Goal: Transaction & Acquisition: Purchase product/service

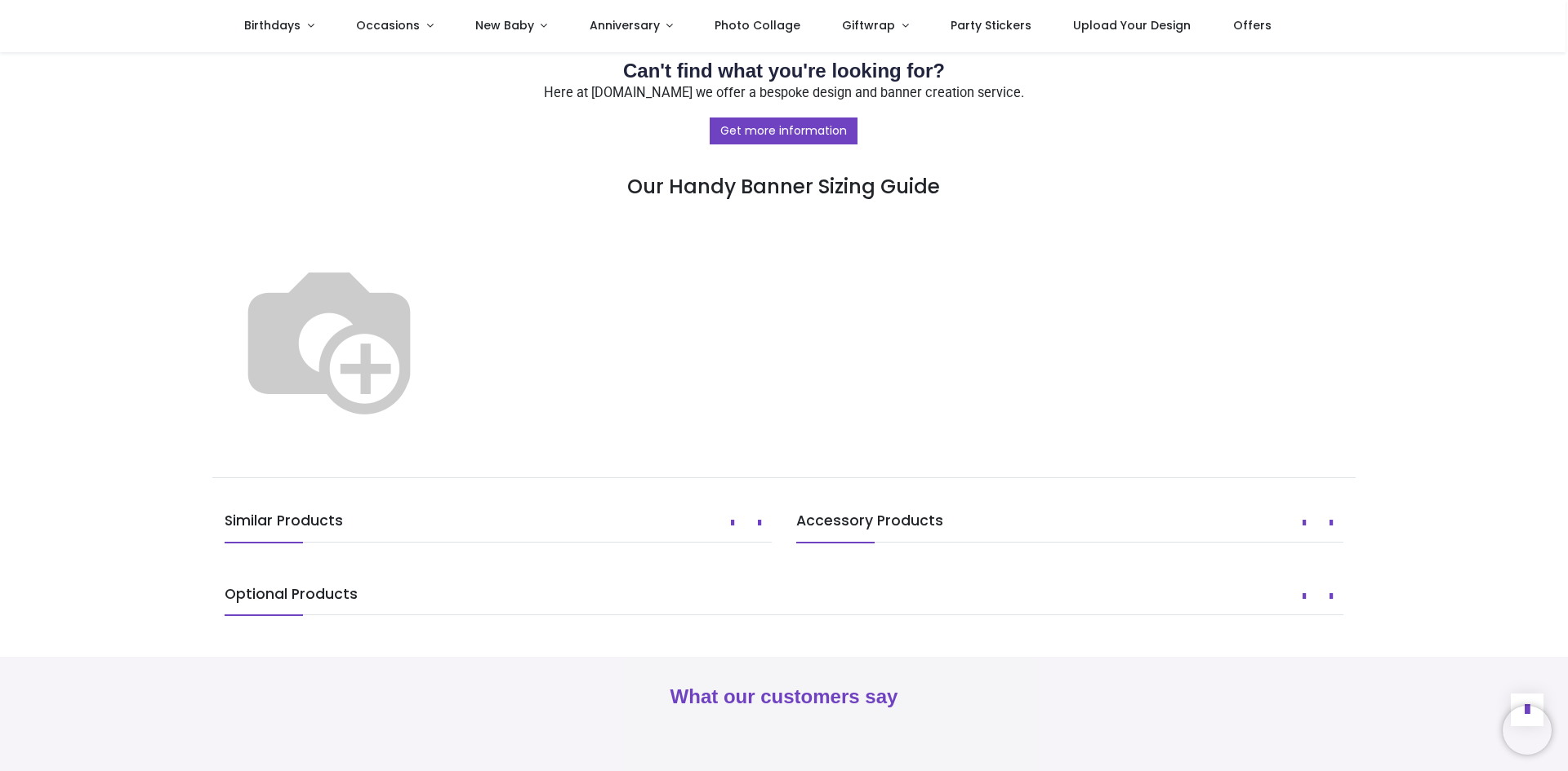
scroll to position [816, 0]
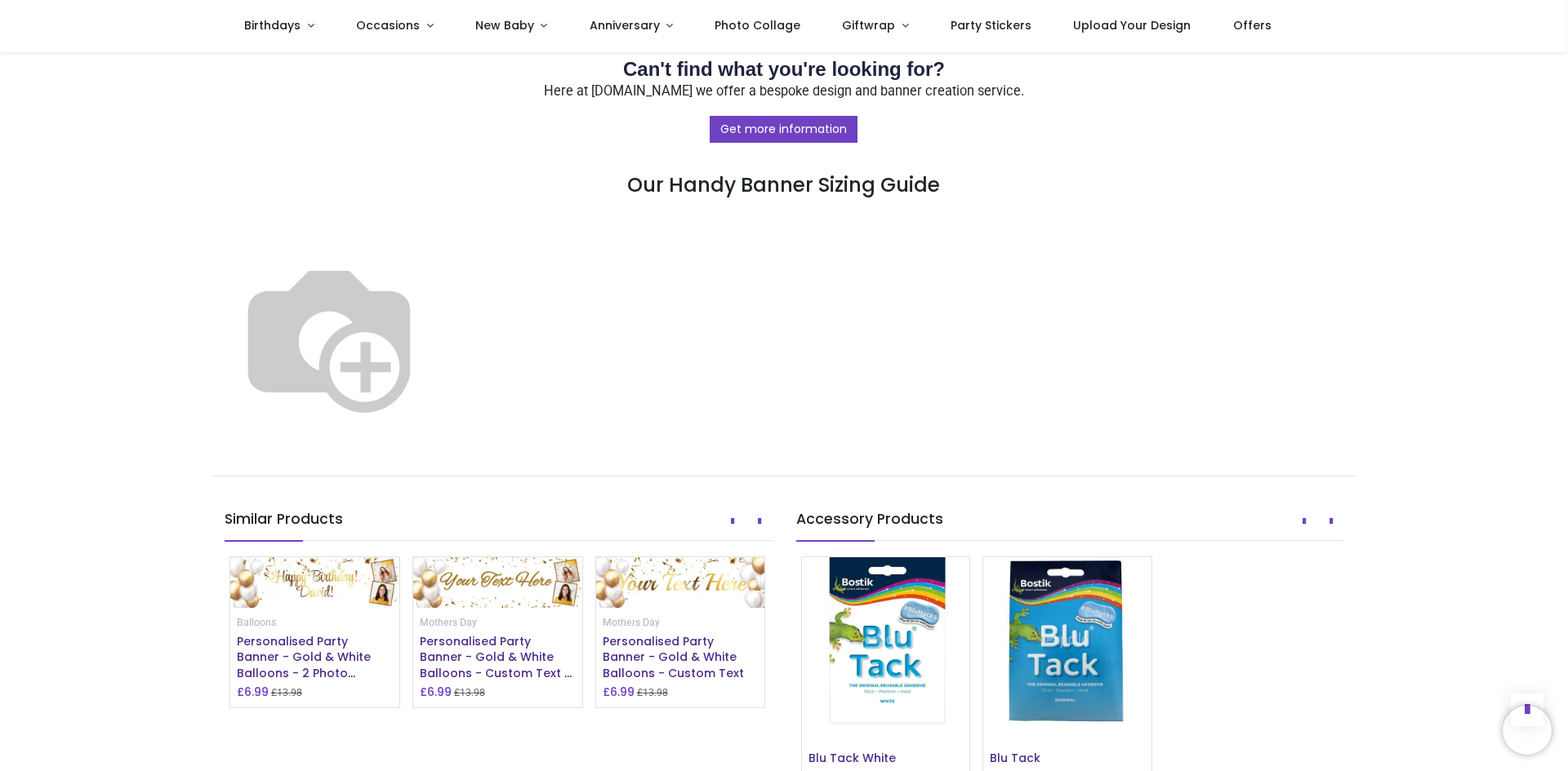
click at [434, 441] on img at bounding box center [329, 336] width 209 height 209
click at [434, 363] on img at bounding box center [329, 336] width 209 height 209
click at [434, 349] on img at bounding box center [329, 336] width 209 height 209
click at [434, 326] on img at bounding box center [329, 336] width 209 height 209
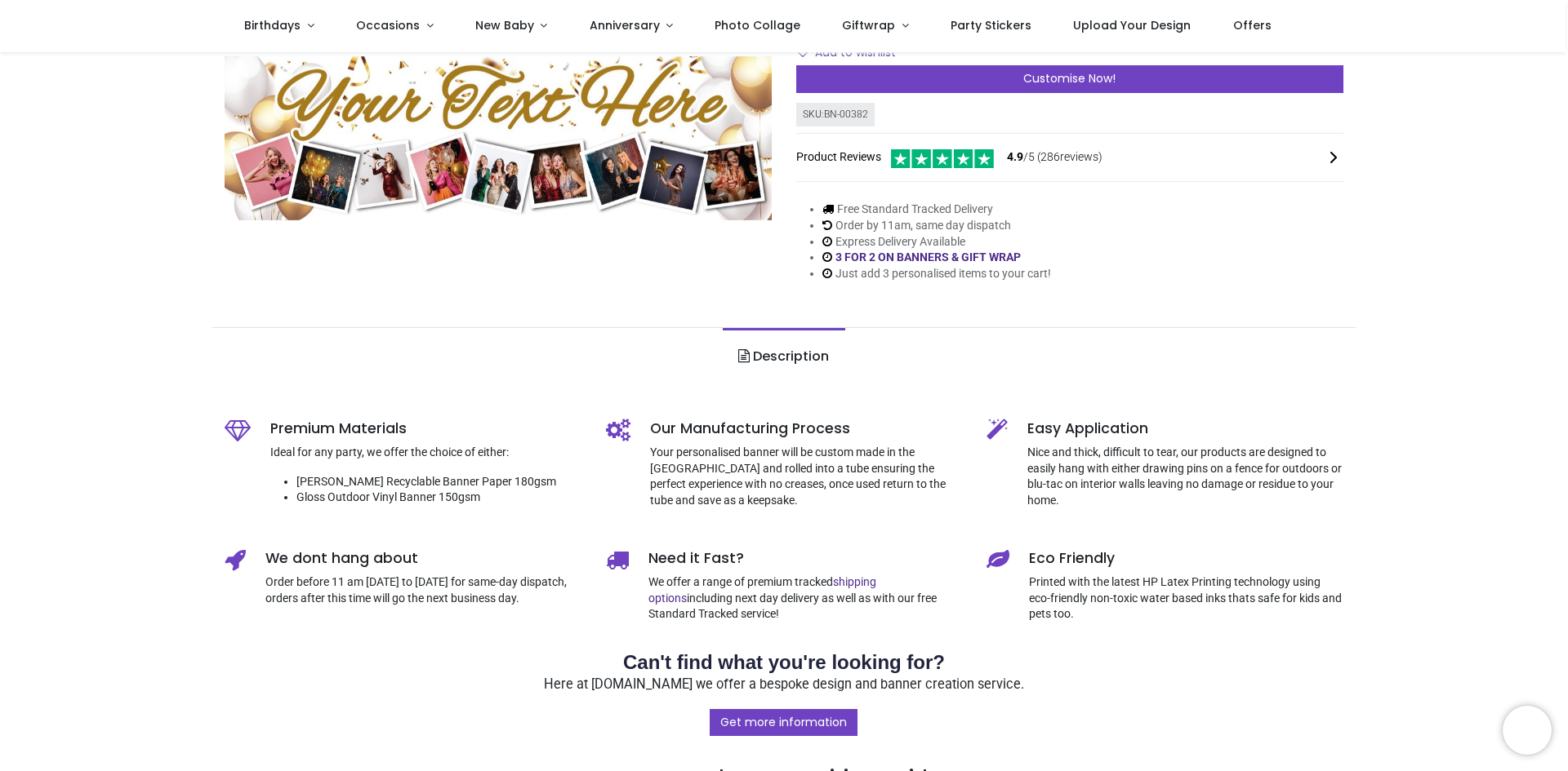
scroll to position [0, 0]
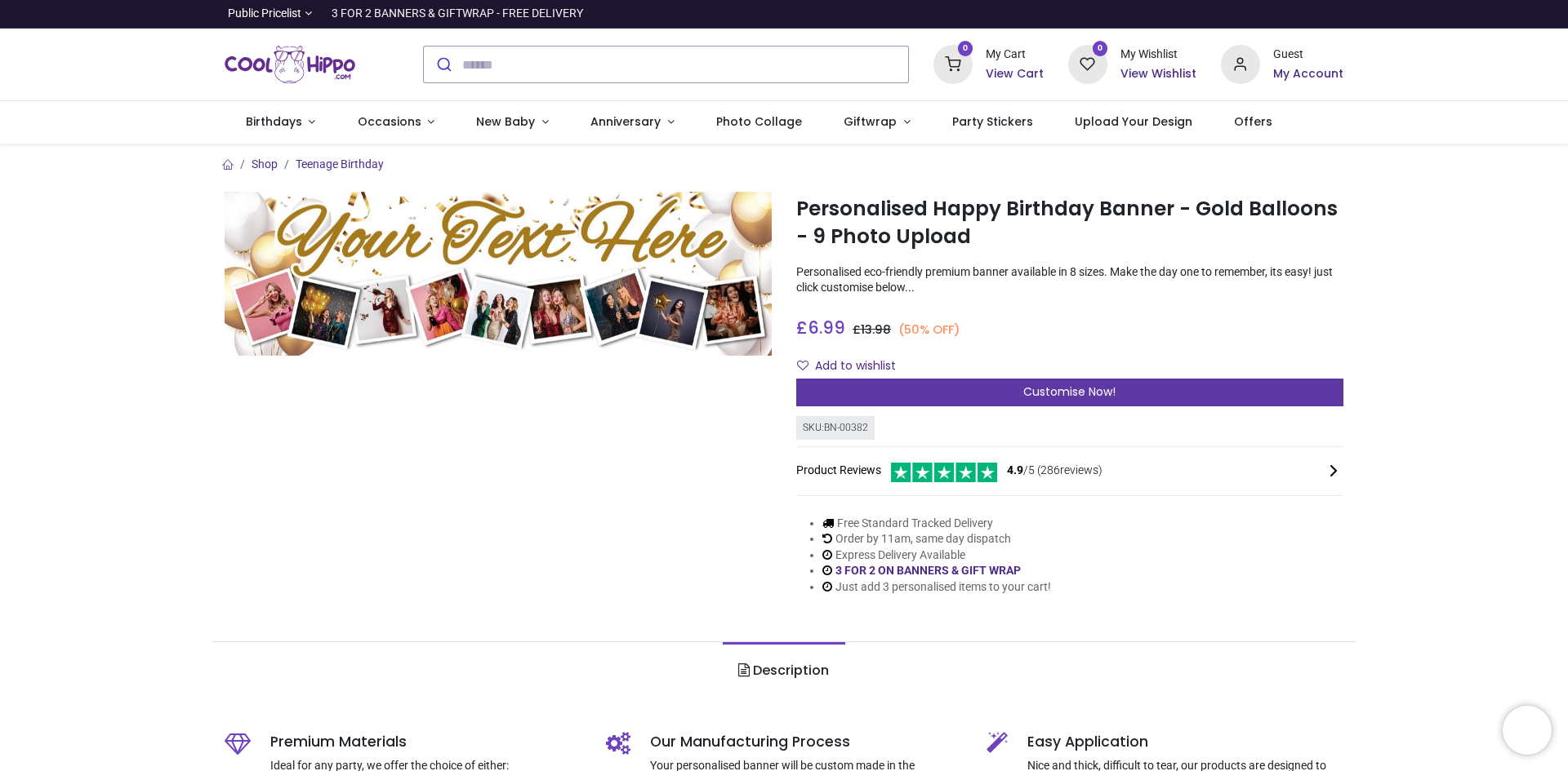
click at [1023, 399] on span "Customise Now!" at bounding box center [1069, 391] width 92 height 16
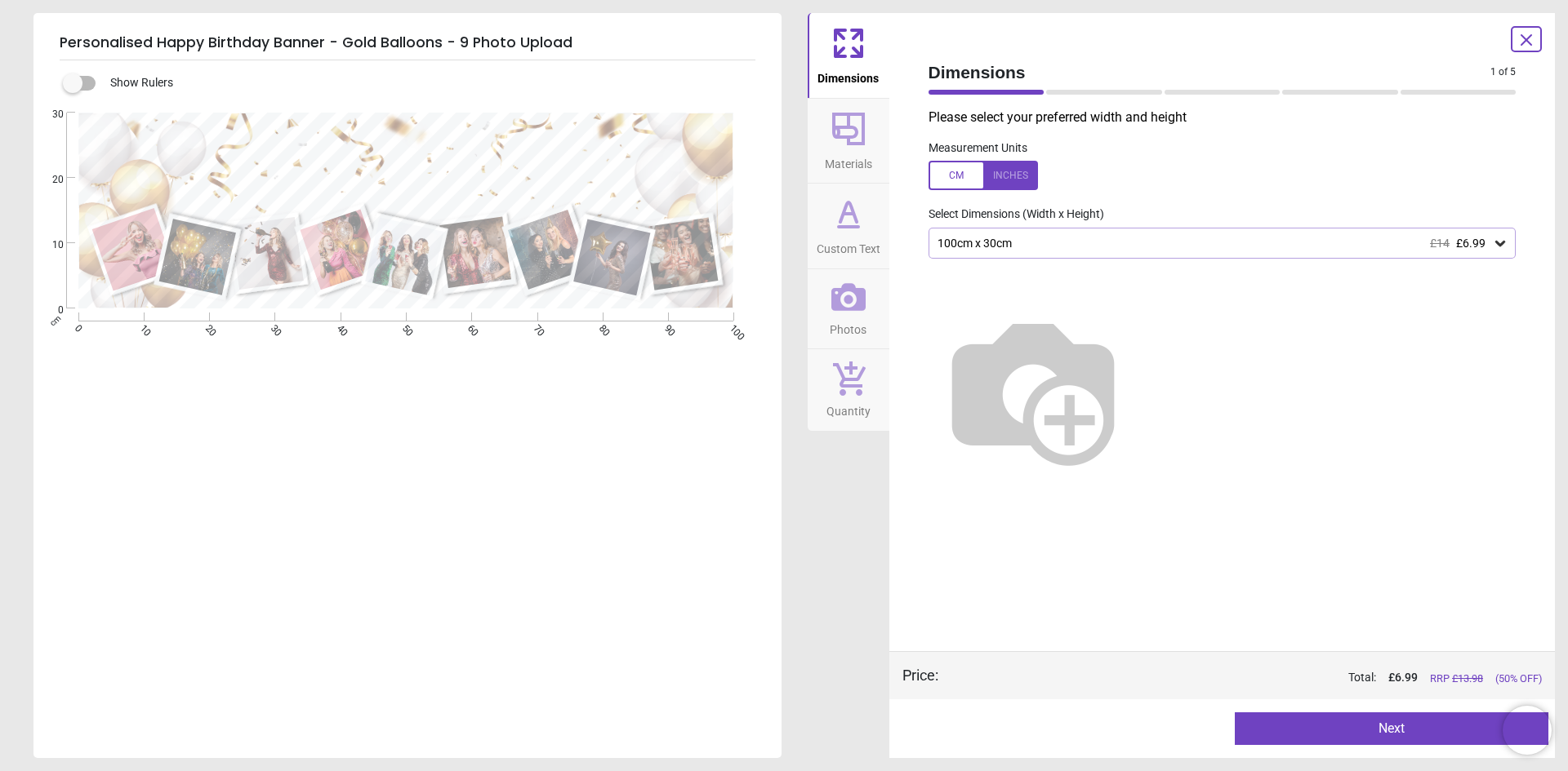
click at [1028, 240] on div "100cm x 30cm £14 £6.99" at bounding box center [1213, 243] width 557 height 14
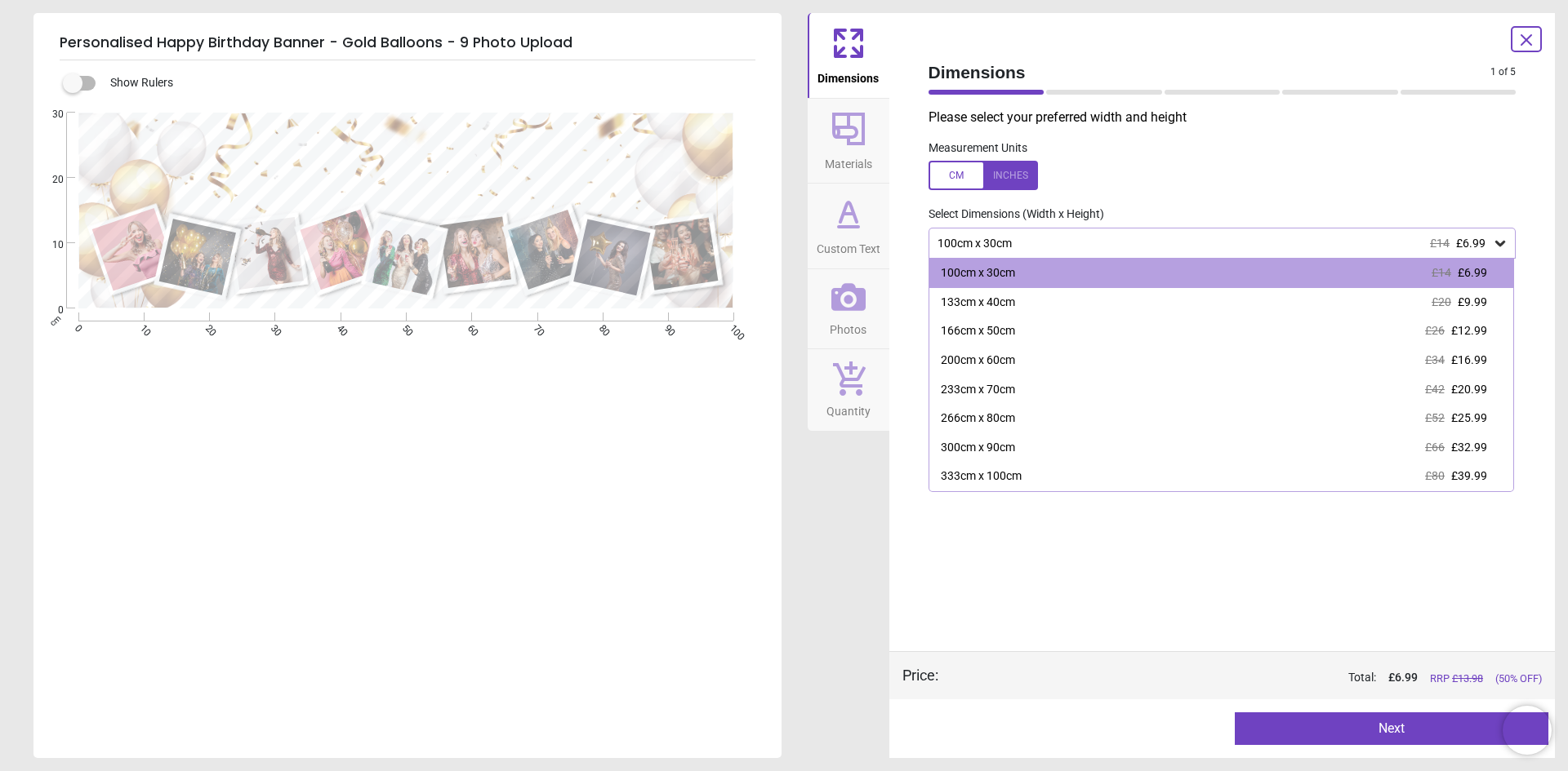
click at [961, 173] on div at bounding box center [983, 175] width 109 height 29
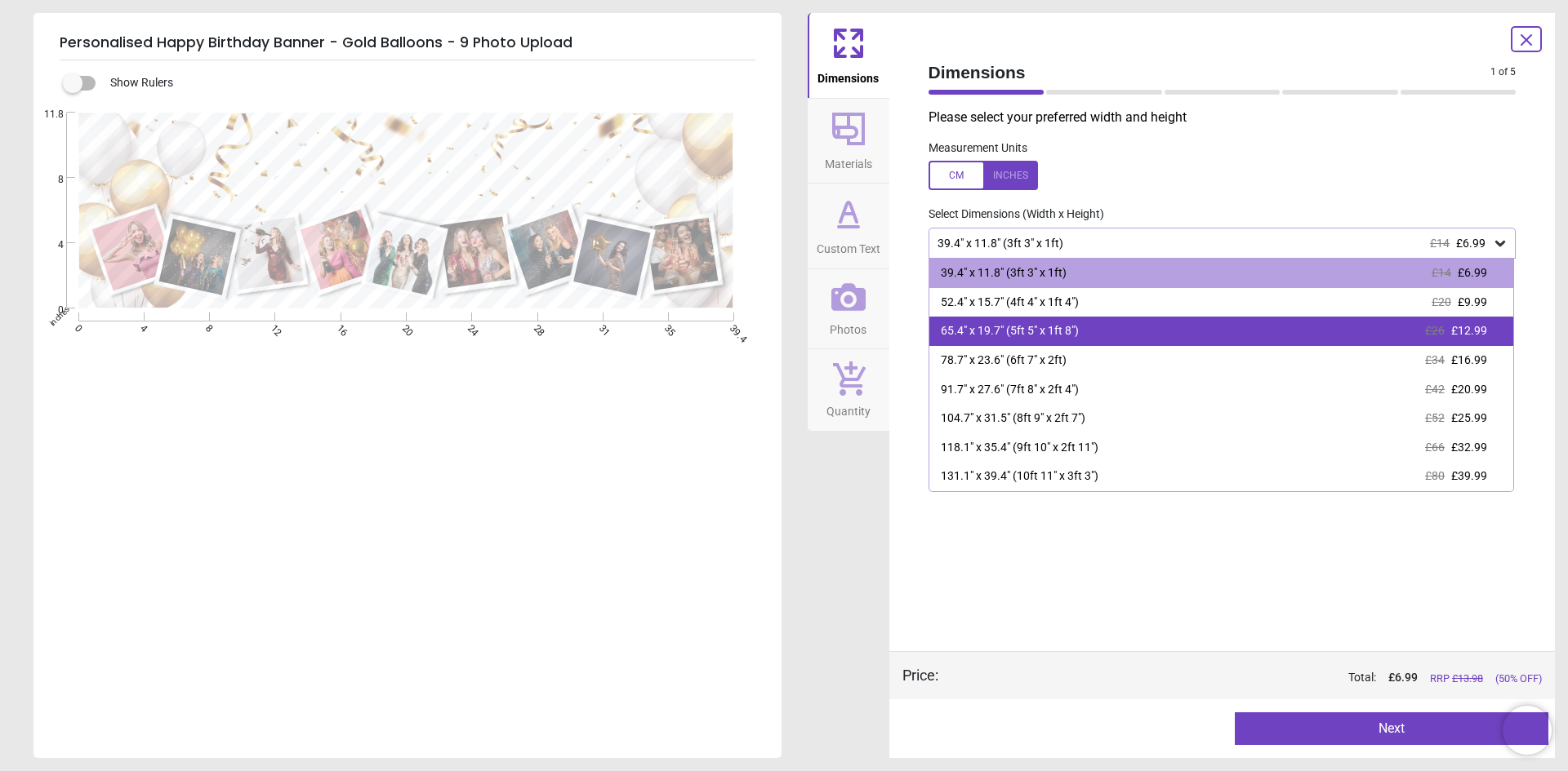
drag, startPoint x: 1087, startPoint y: 306, endPoint x: 1068, endPoint y: 340, distance: 38.9
click at [1068, 340] on div "39.4" x 11.8" (3ft 3" x 1ft) £14 £6.99 52.4" x 15.7" (4ft 4" x 1ft 4") £20 £9.9…" at bounding box center [1222, 376] width 586 height 234
click at [1068, 339] on div "65.4" x 19.7" (5ft 5" x 1ft 8")" at bounding box center [1010, 331] width 138 height 16
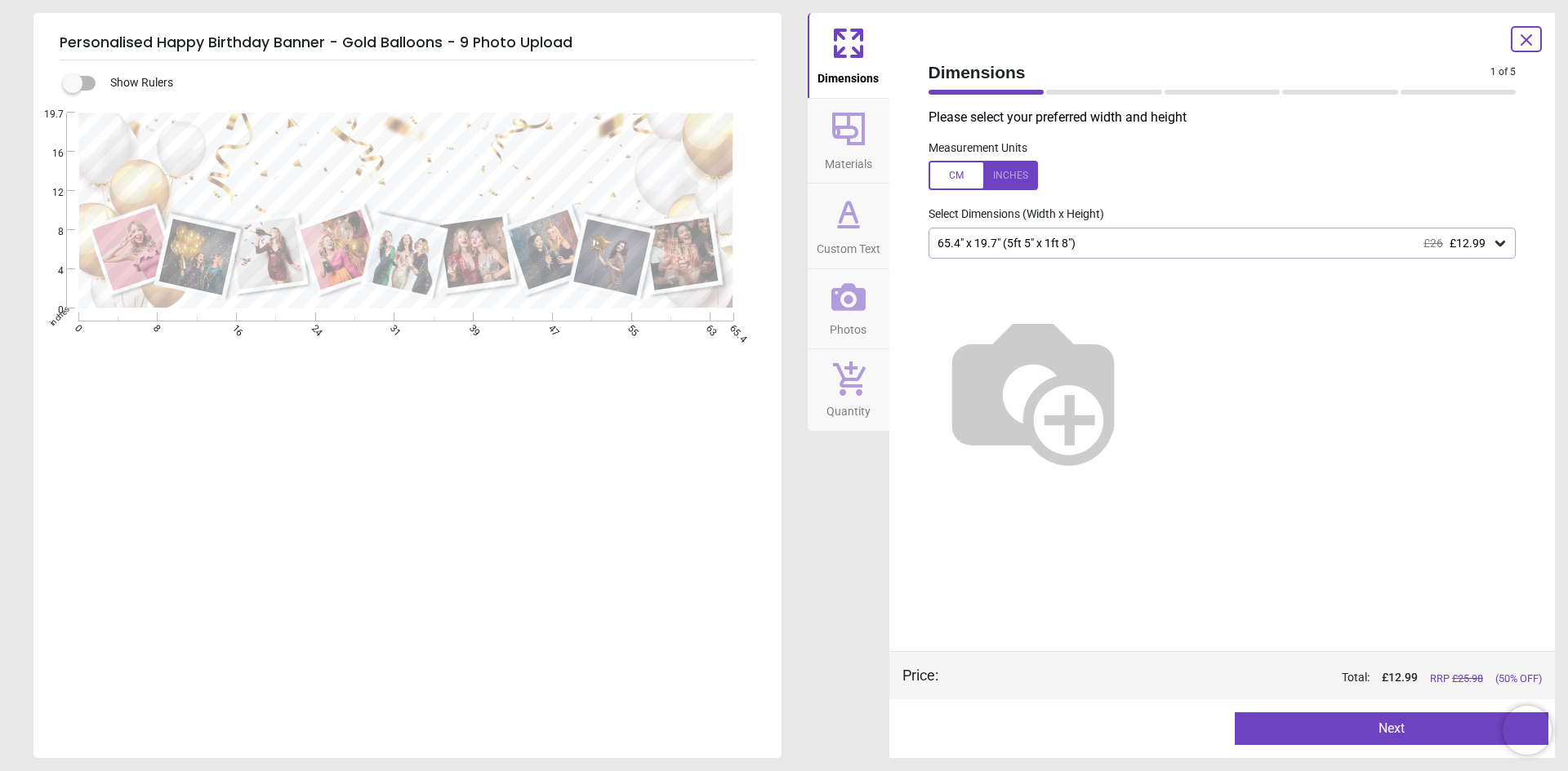
click at [1393, 735] on button "Next" at bounding box center [1391, 729] width 314 height 33
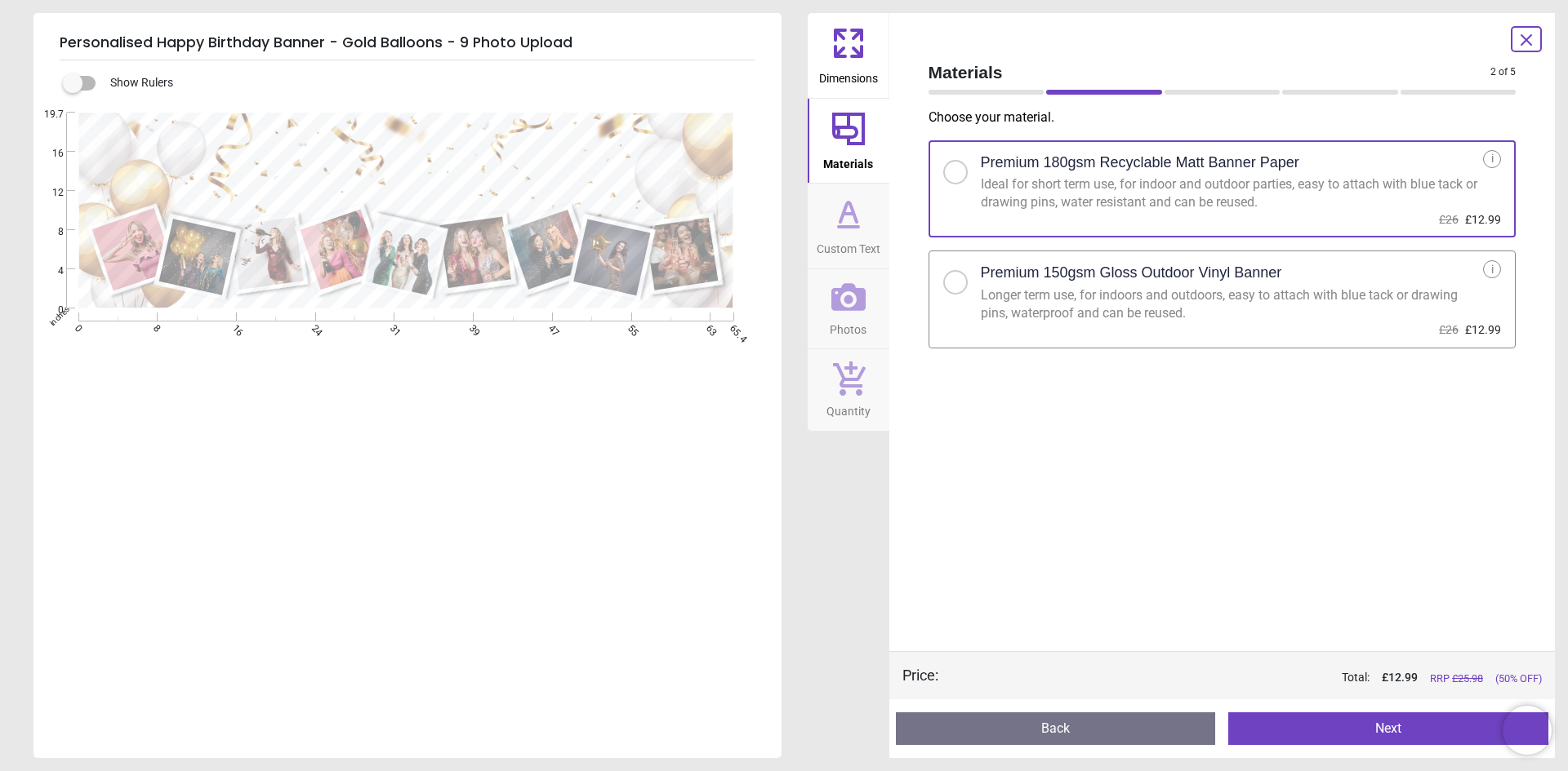
click at [973, 271] on div at bounding box center [962, 277] width 38 height 34
click at [1381, 730] on button "Next" at bounding box center [1388, 729] width 320 height 33
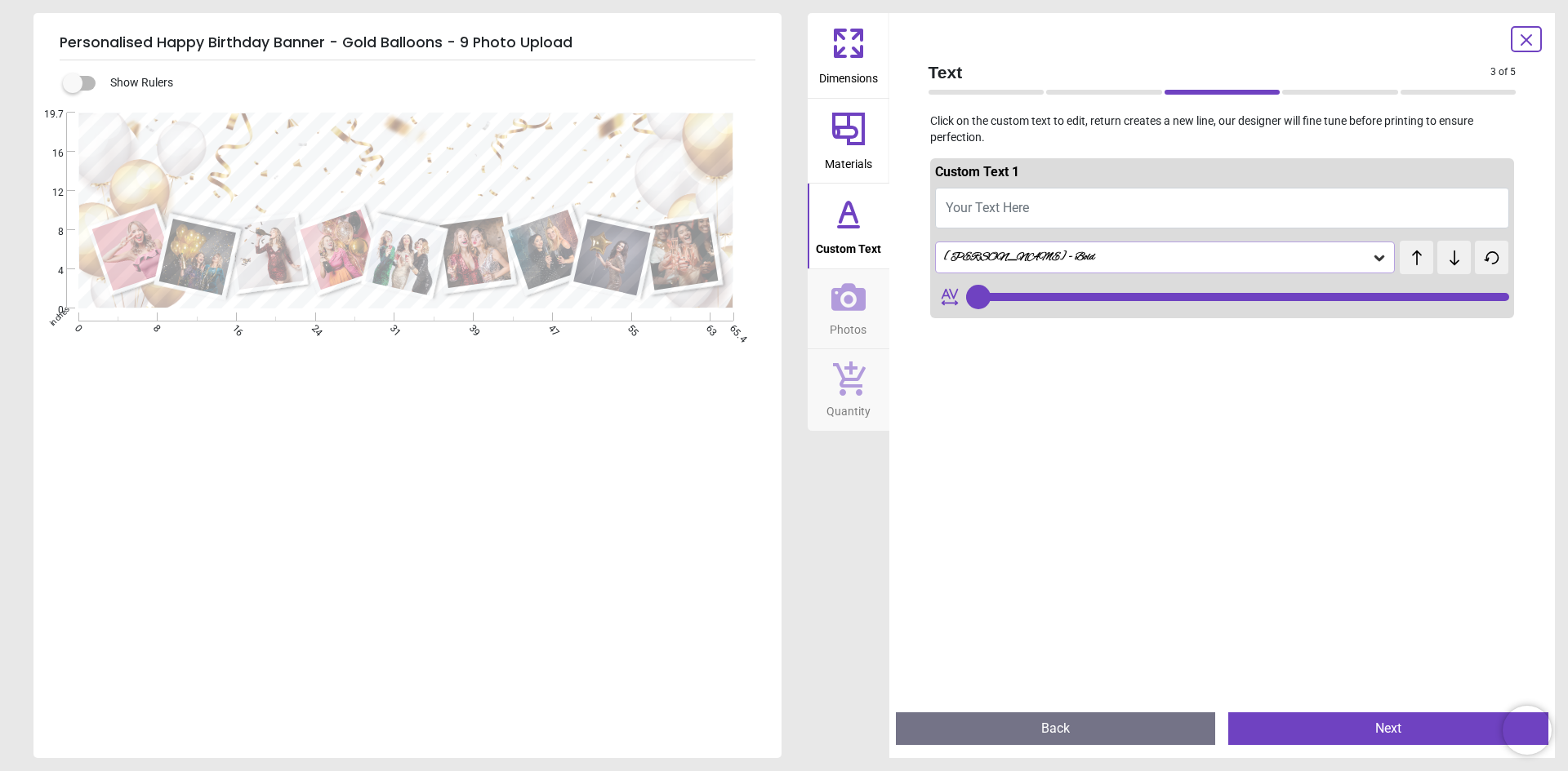
type input "***"
click at [1047, 209] on button "Your Text Here" at bounding box center [1223, 207] width 575 height 41
click at [373, 156] on textarea at bounding box center [408, 171] width 616 height 90
click at [1527, 34] on icon at bounding box center [1526, 40] width 20 height 20
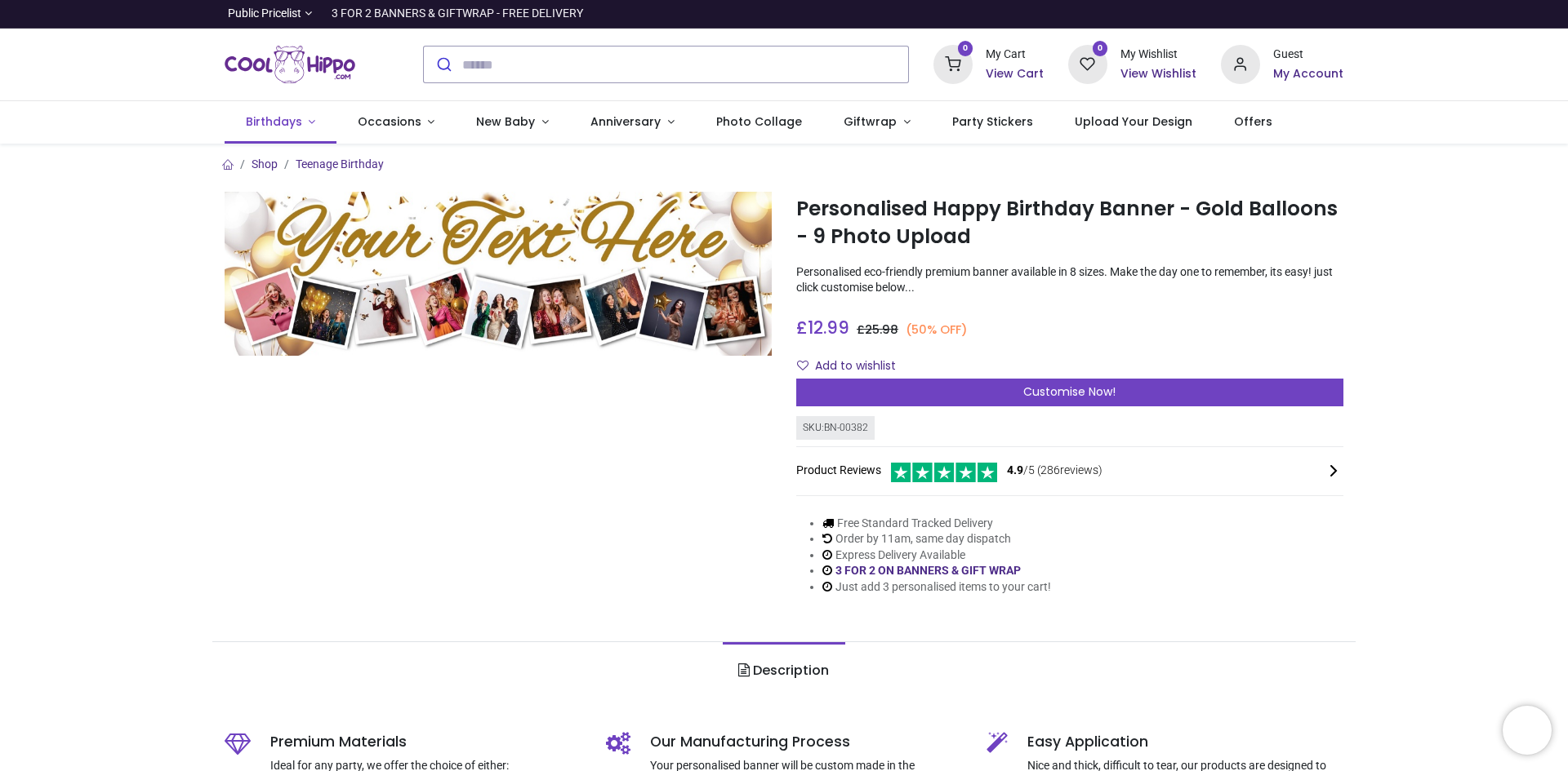
click at [276, 116] on span "Birthdays" at bounding box center [274, 121] width 57 height 16
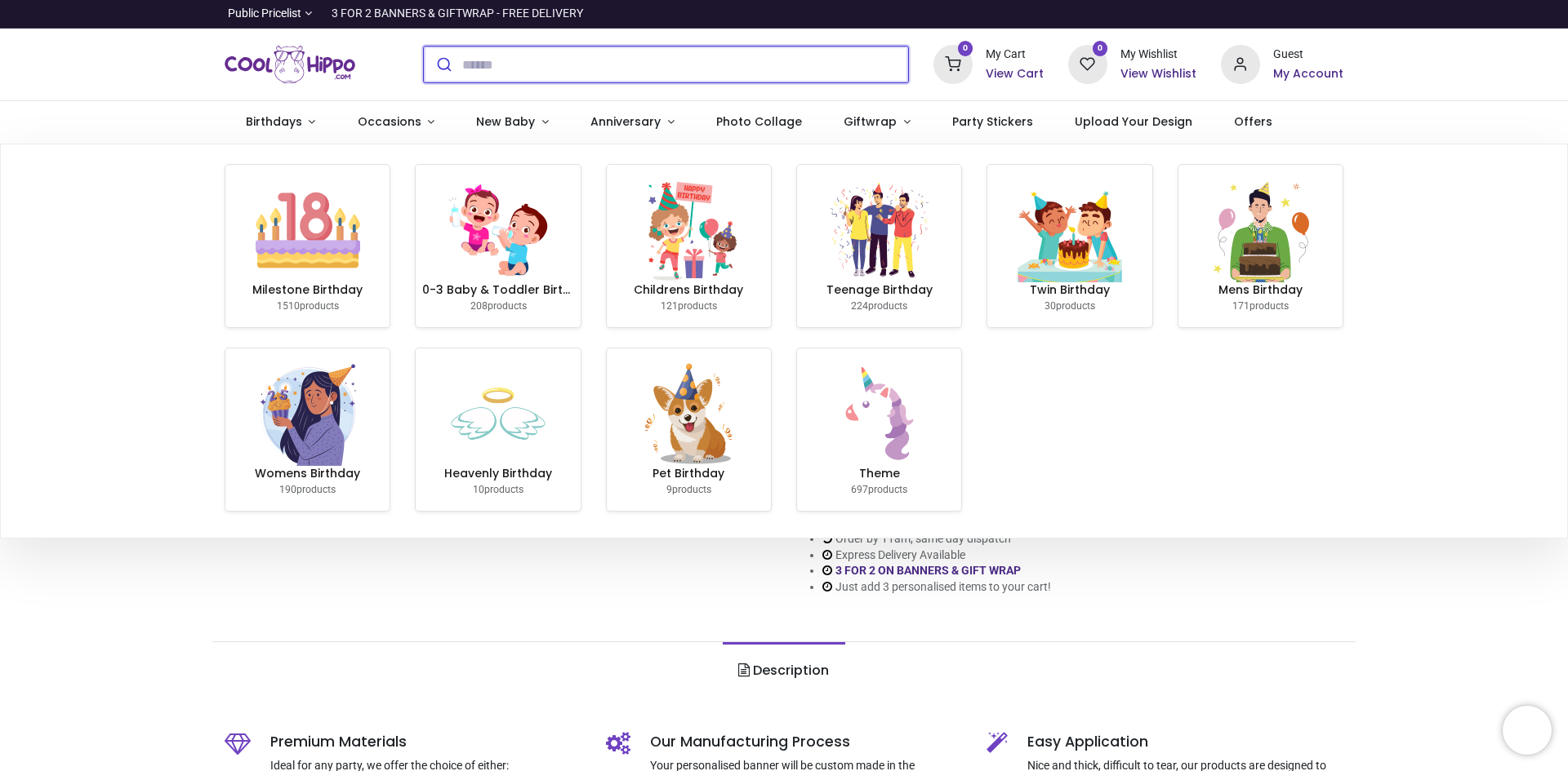
click at [485, 64] on input "search" at bounding box center [685, 64] width 446 height 36
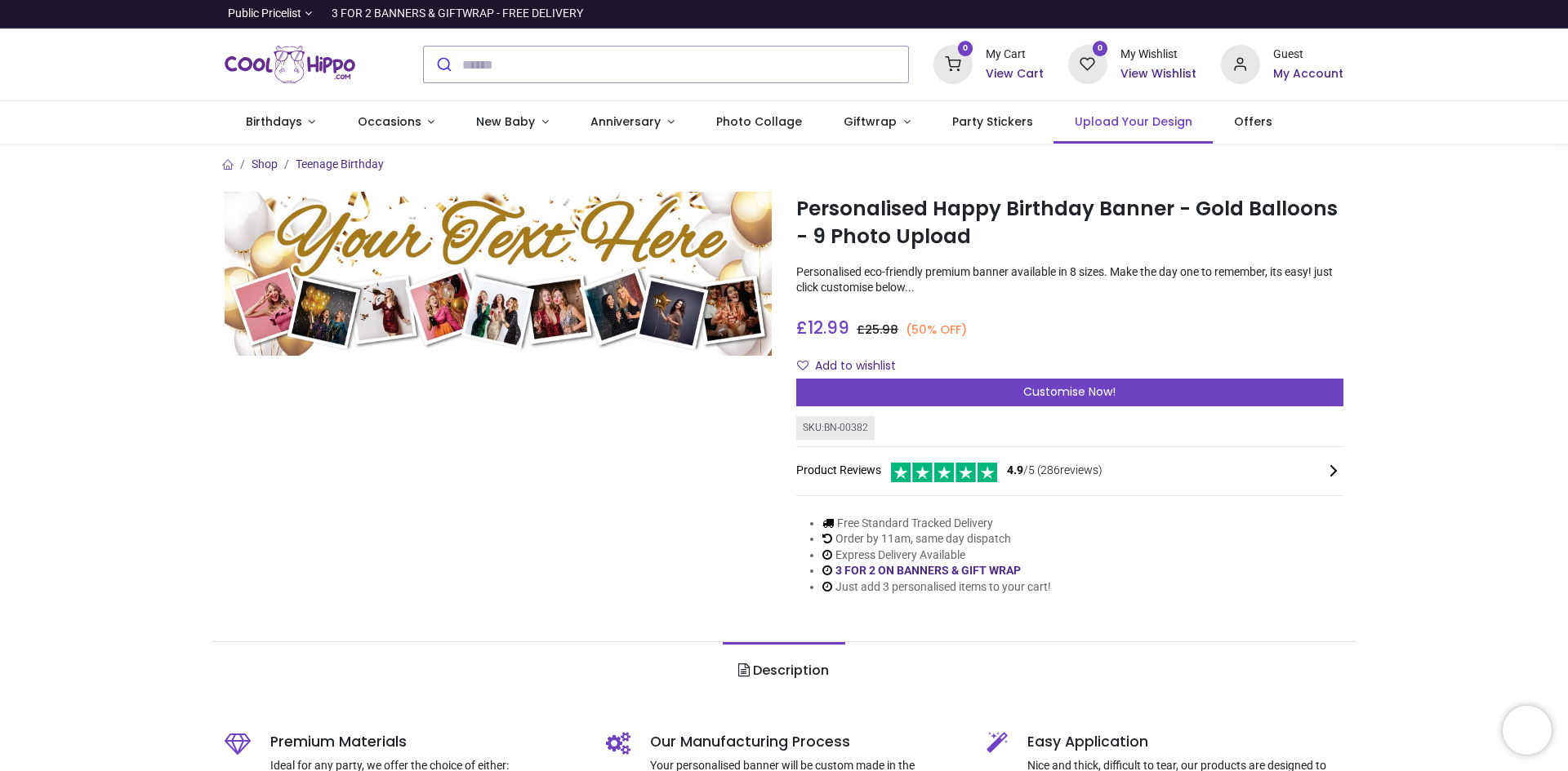
click at [1098, 119] on span "Upload Your Design" at bounding box center [1133, 121] width 118 height 16
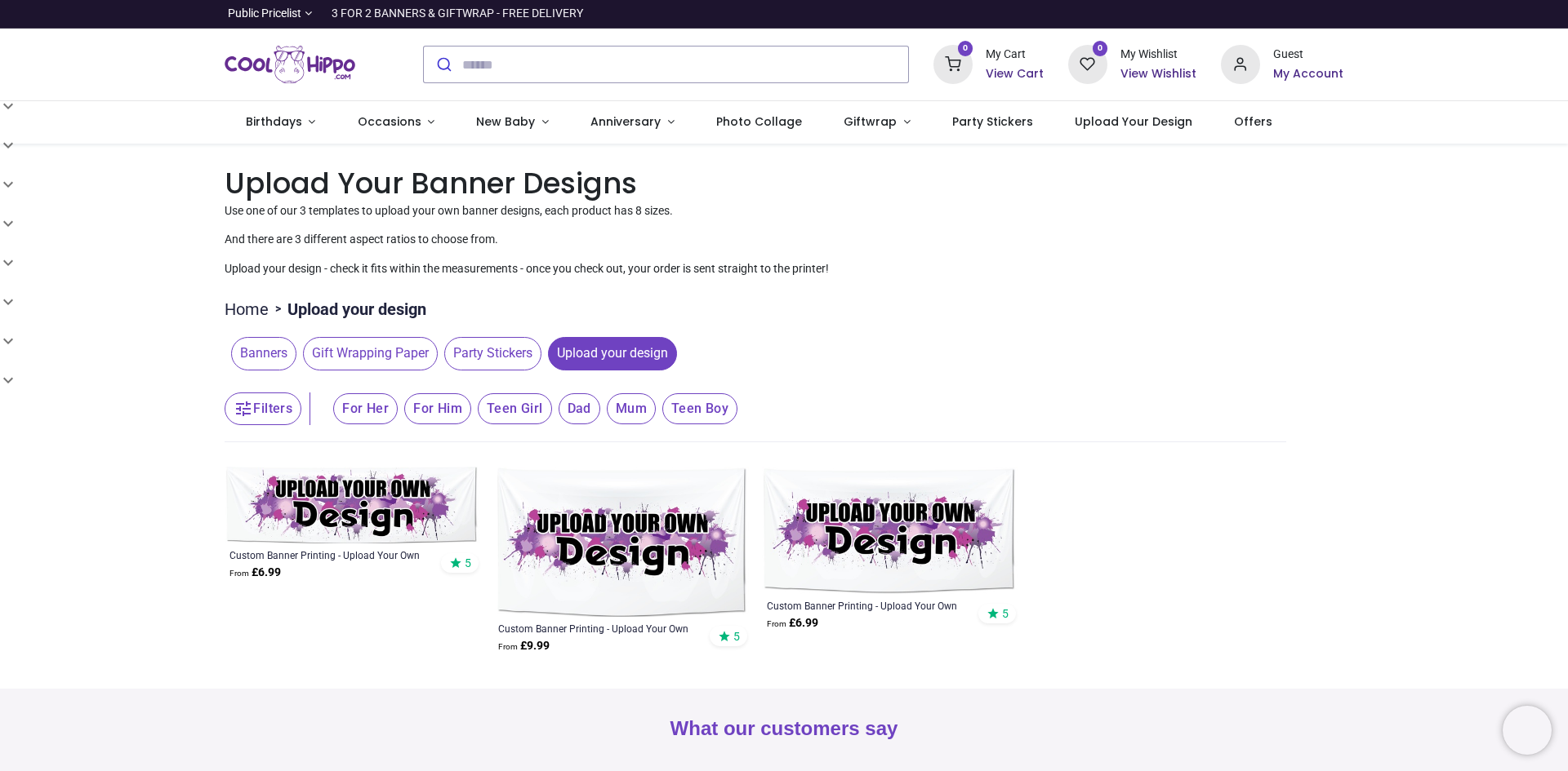
click at [270, 348] on span "Banners" at bounding box center [263, 353] width 65 height 33
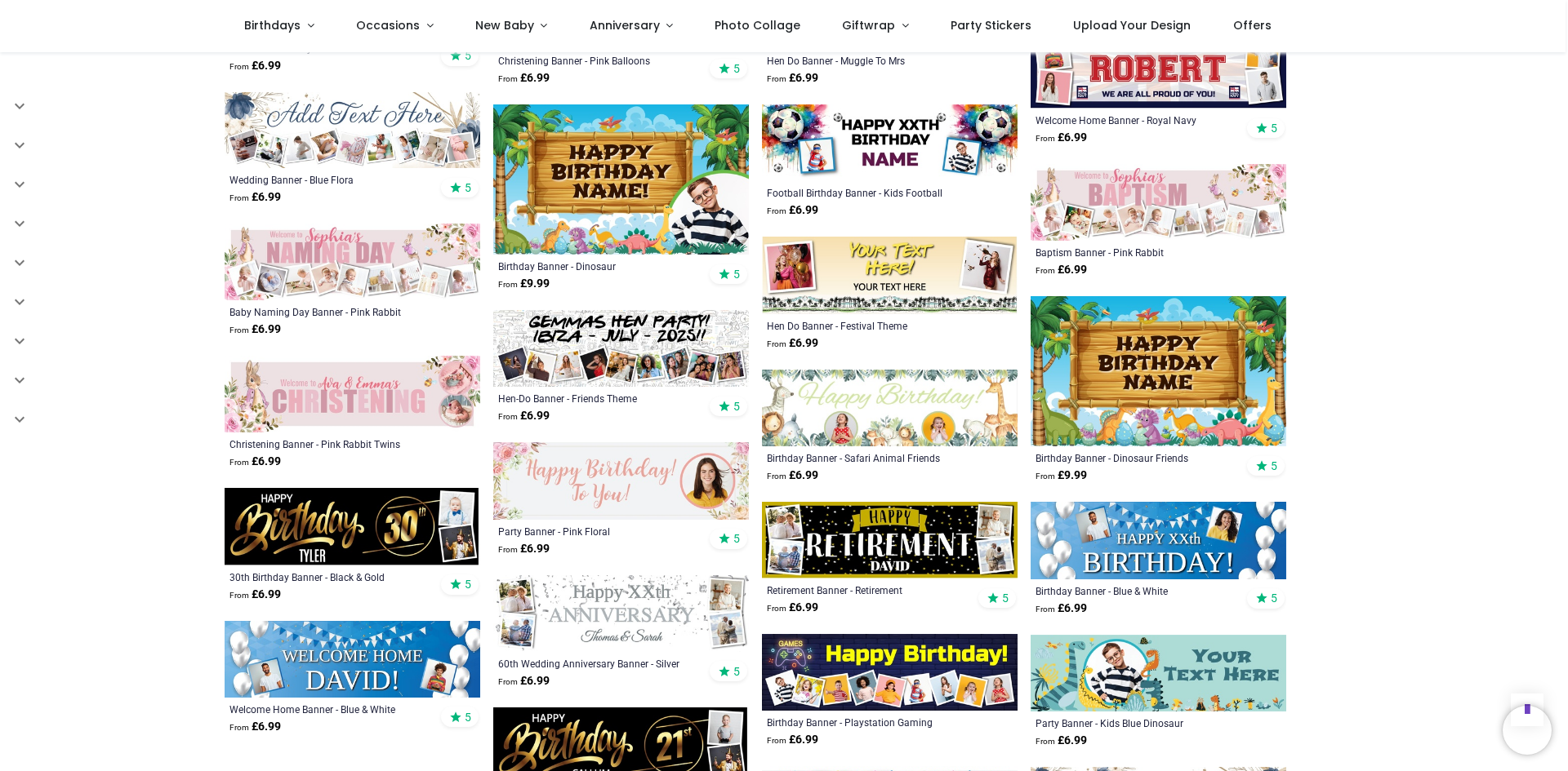
scroll to position [4734, 0]
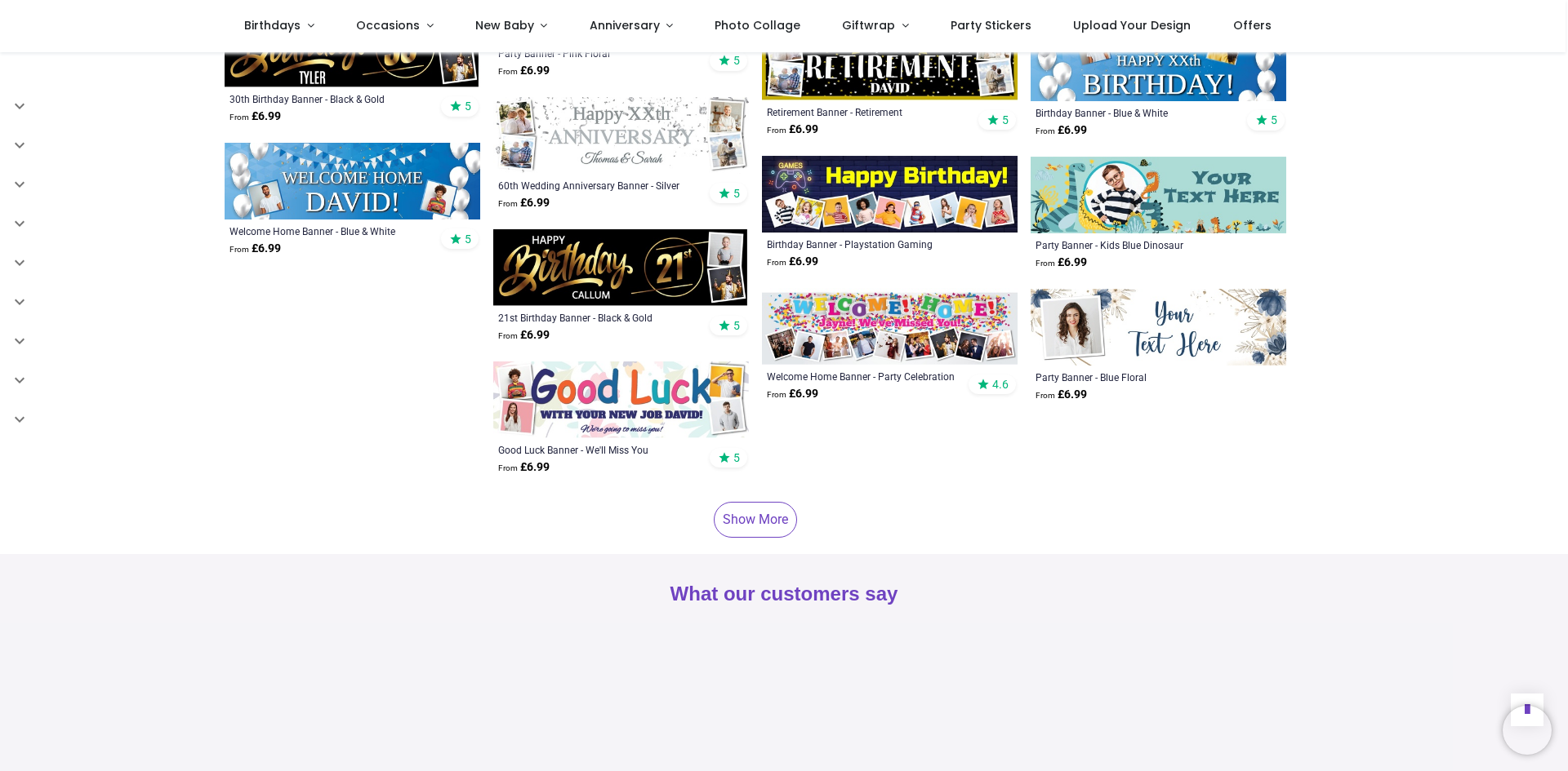
click at [771, 502] on link "Show More" at bounding box center [755, 520] width 83 height 36
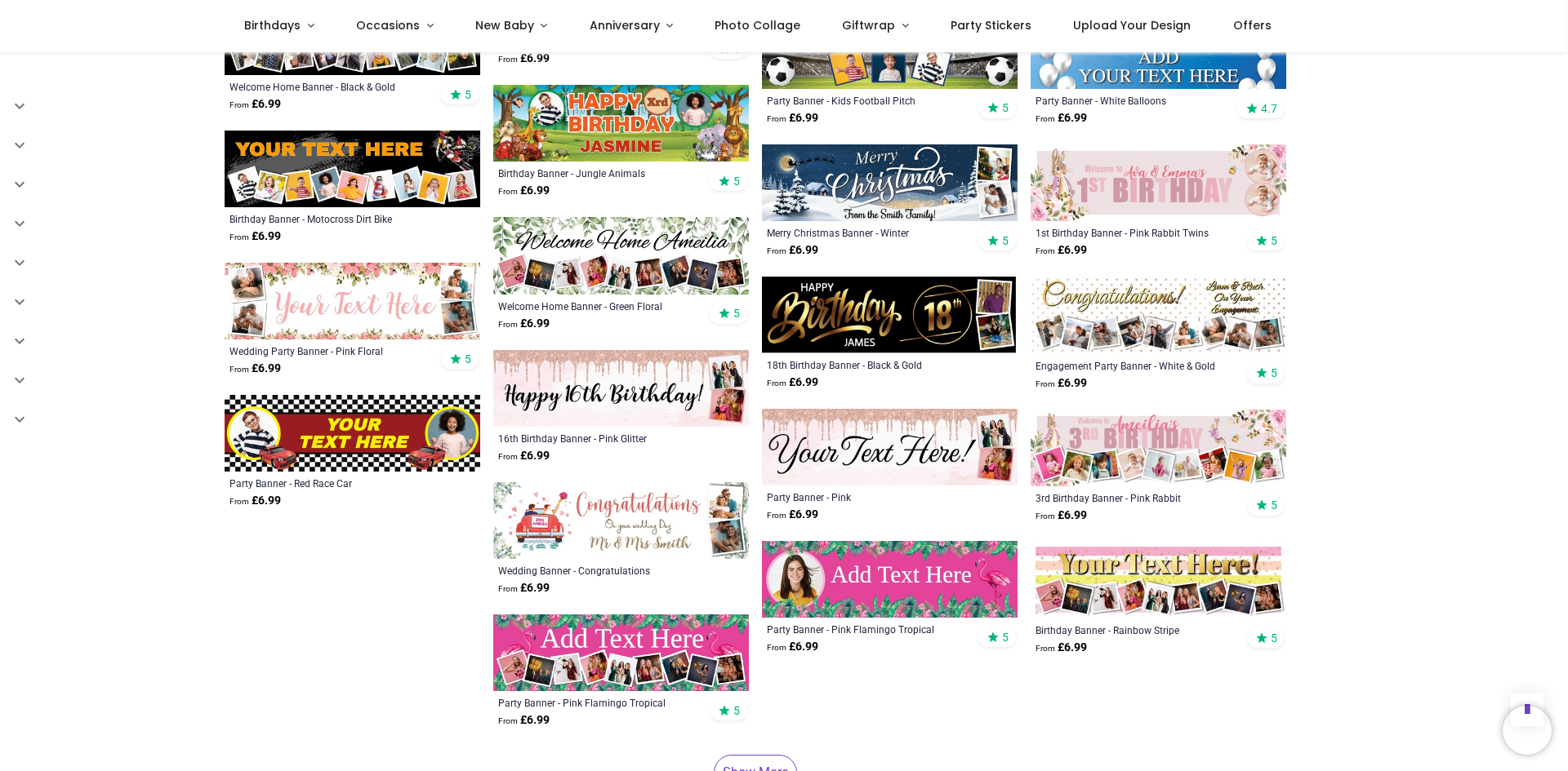
scroll to position [5633, 0]
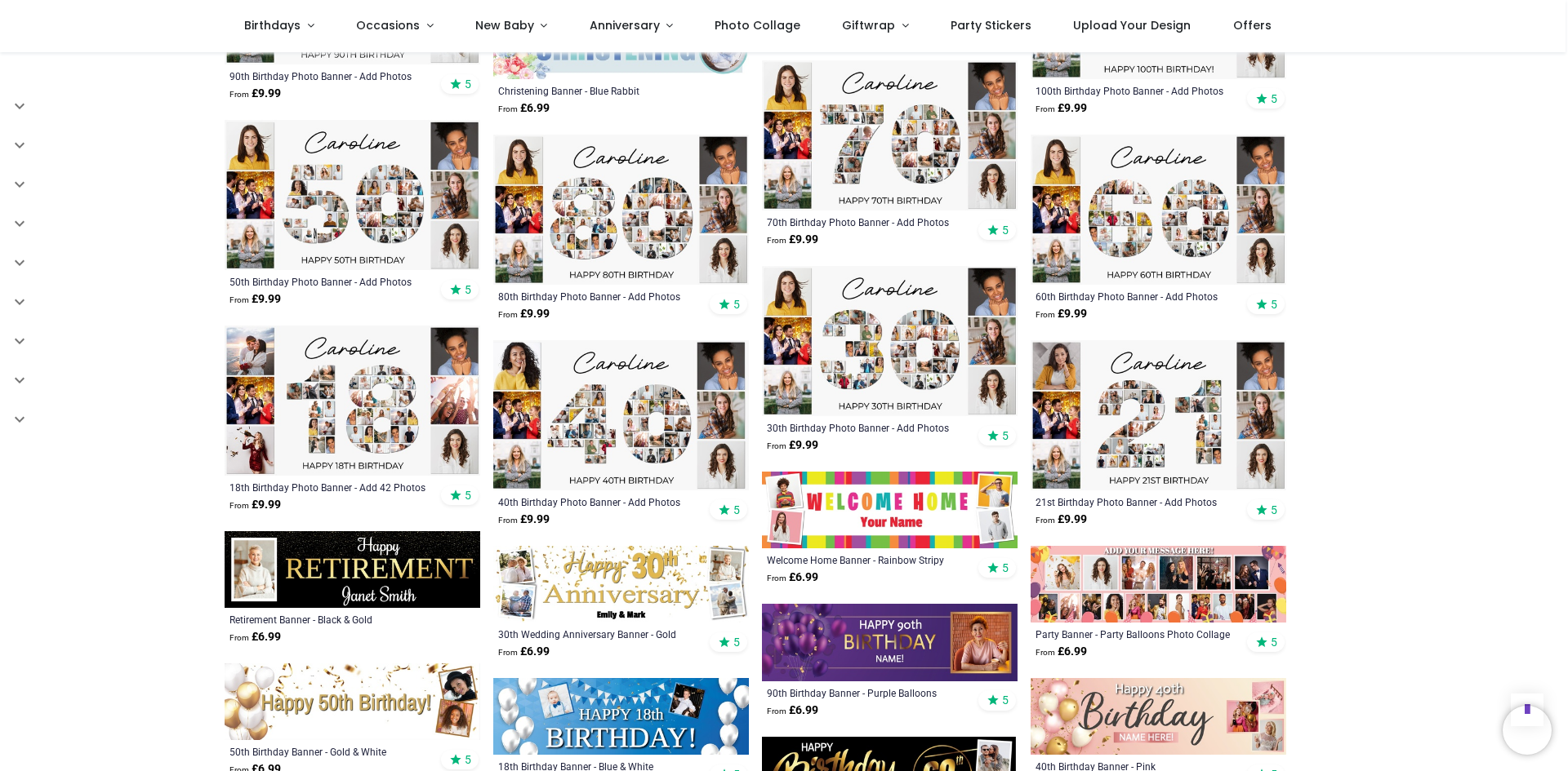
scroll to position [7265, 0]
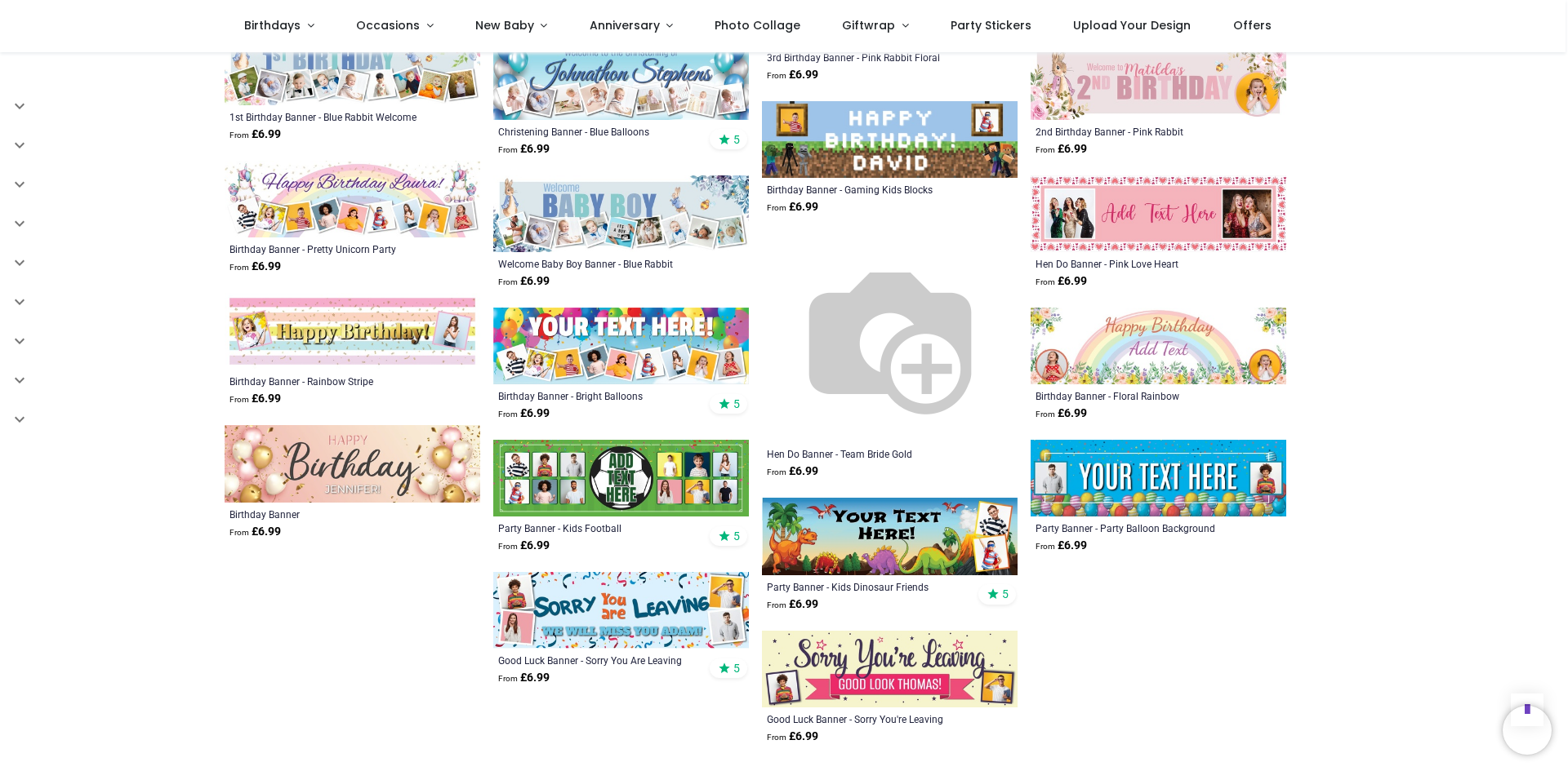
scroll to position [9306, 0]
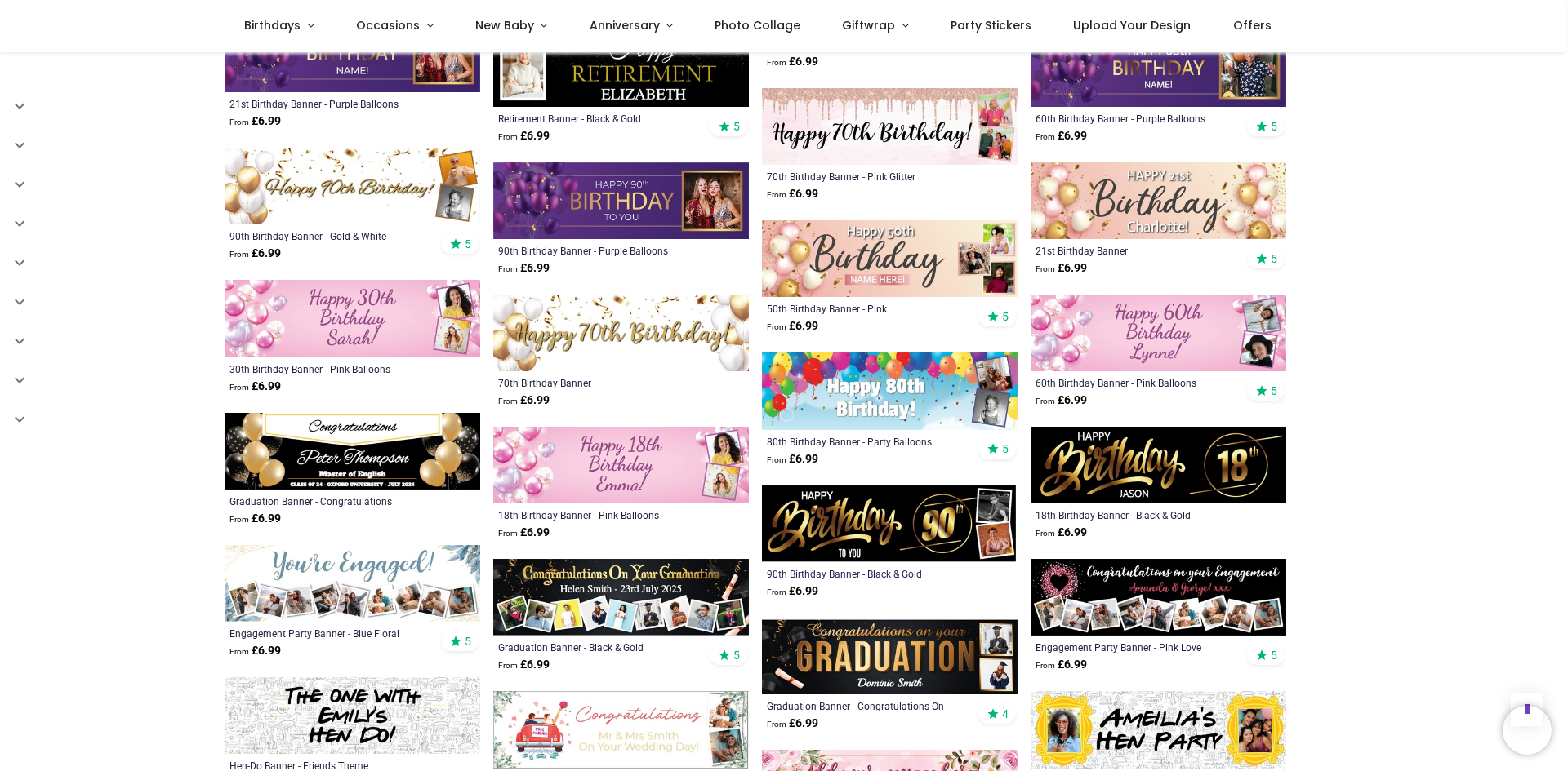
scroll to position [10530, 0]
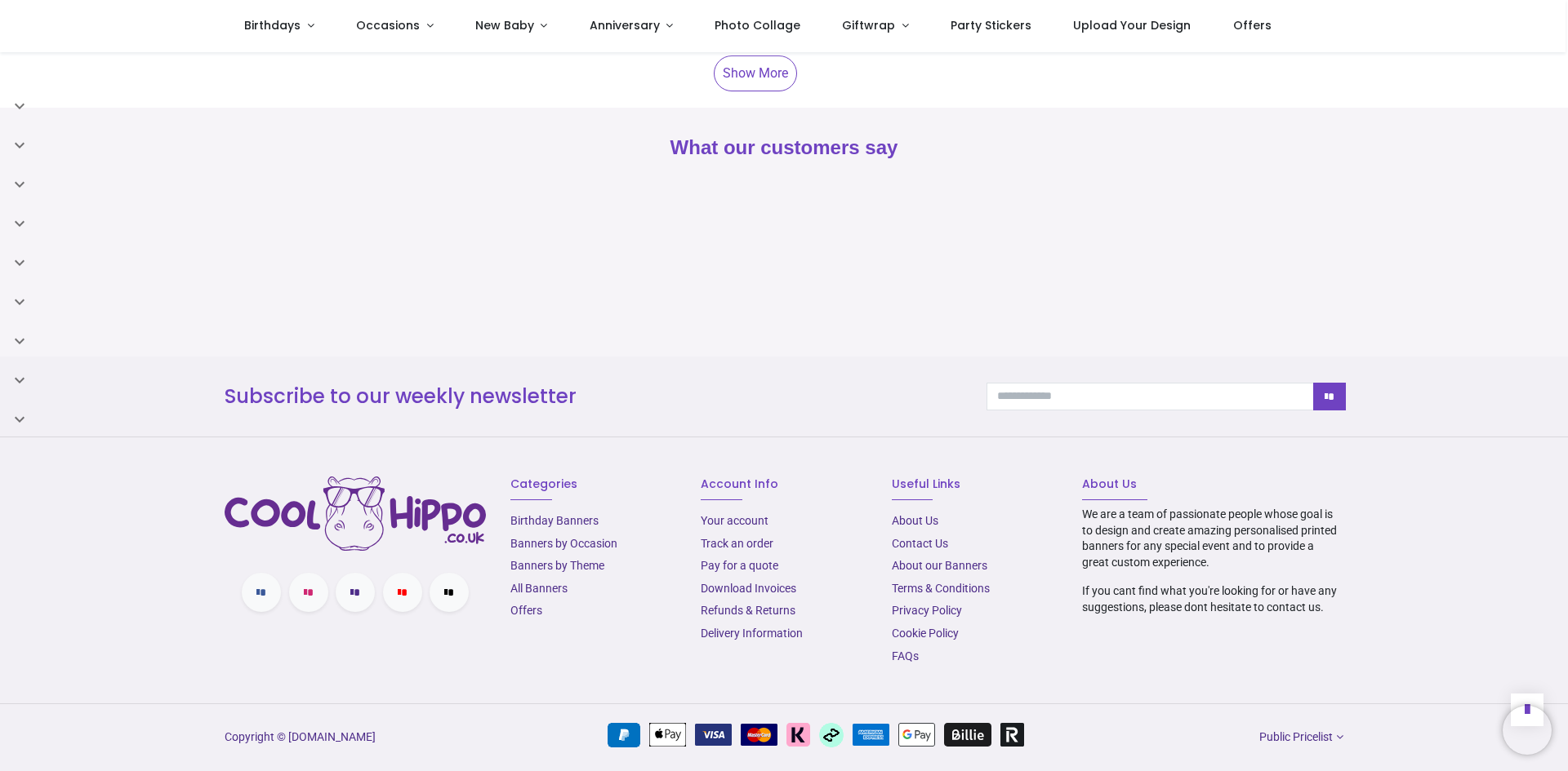
scroll to position [1295, 0]
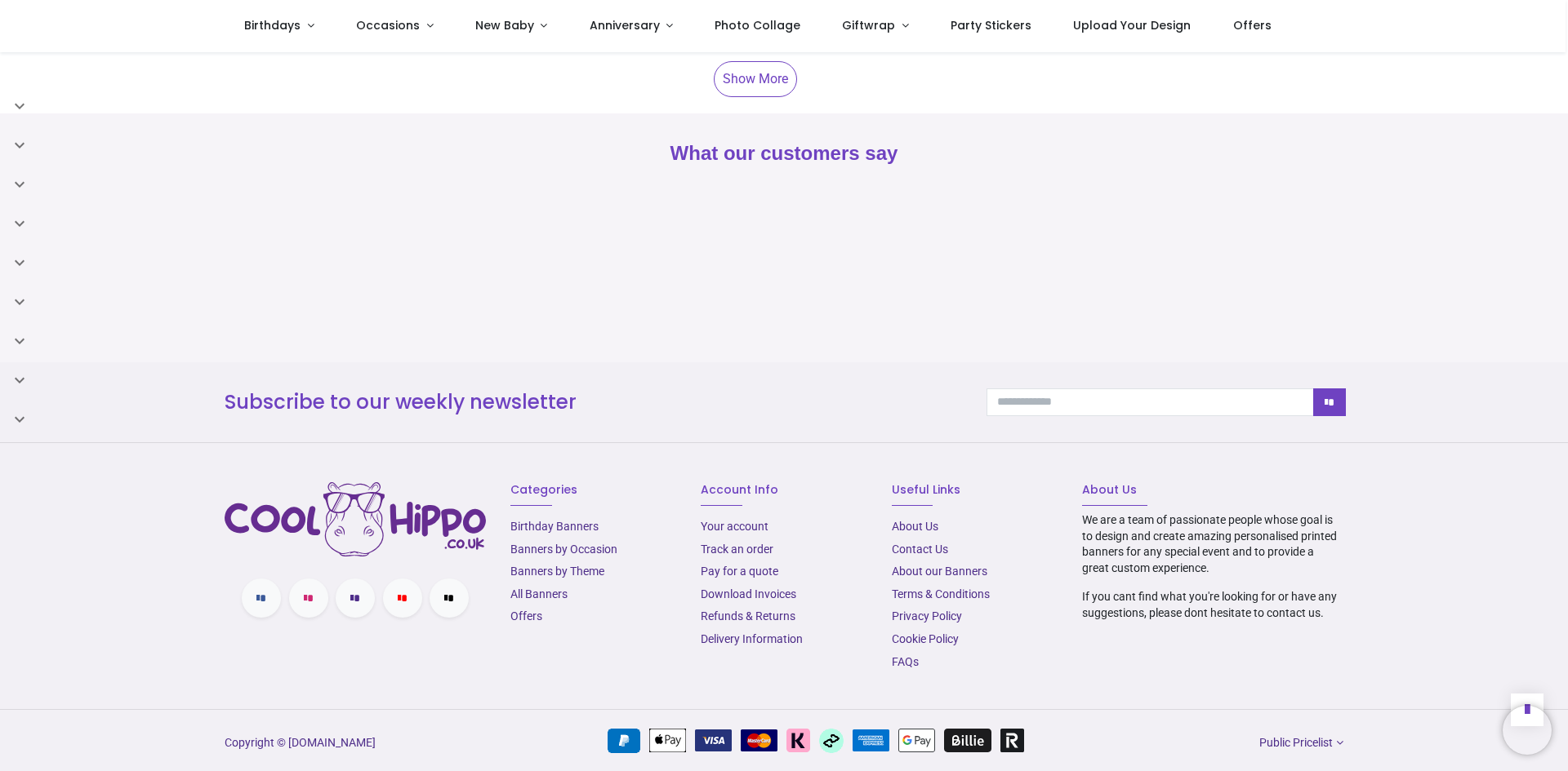
scroll to position [2215, 0]
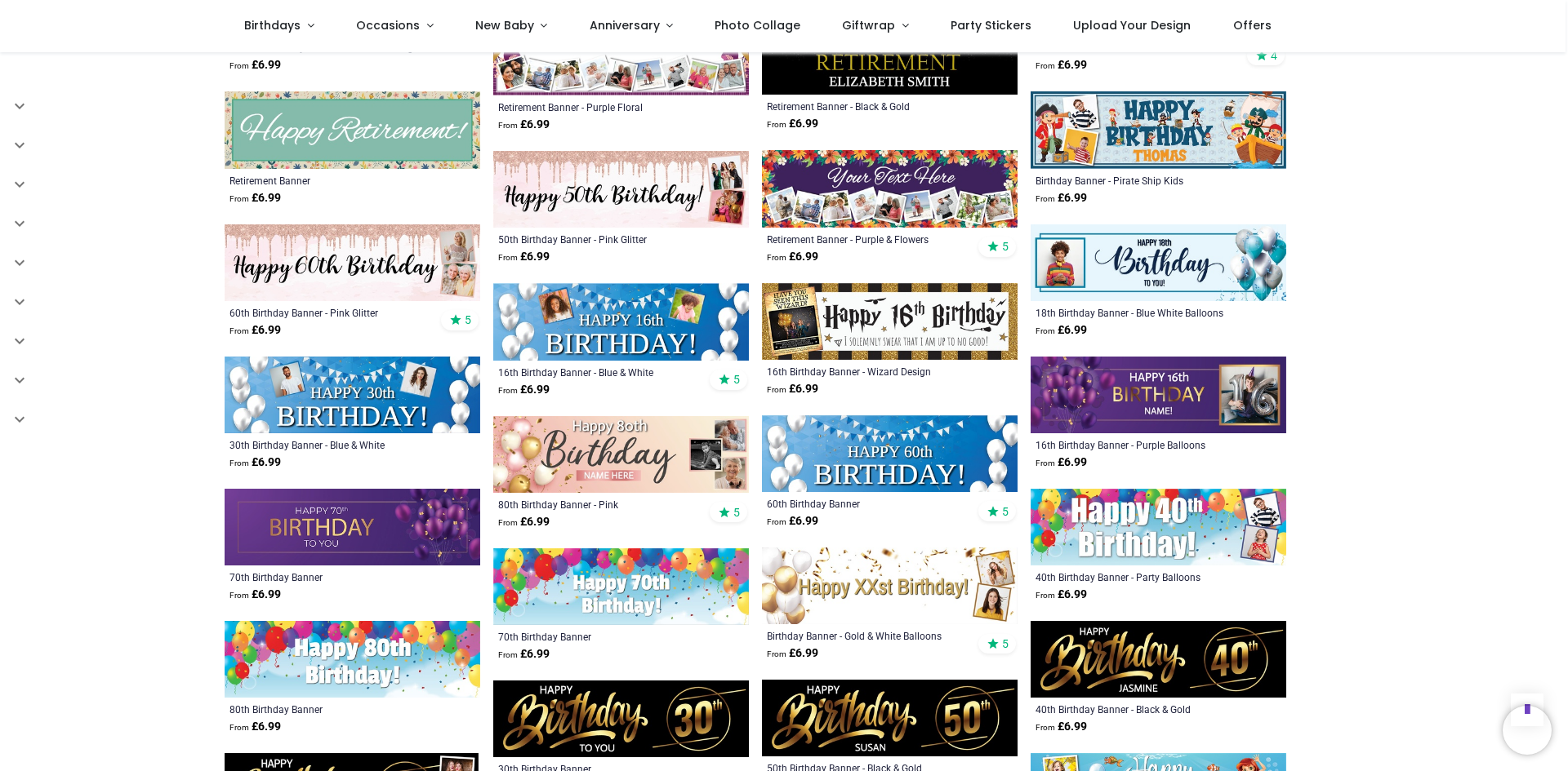
scroll to position [8881, 0]
